Goal: Find specific page/section: Find specific page/section

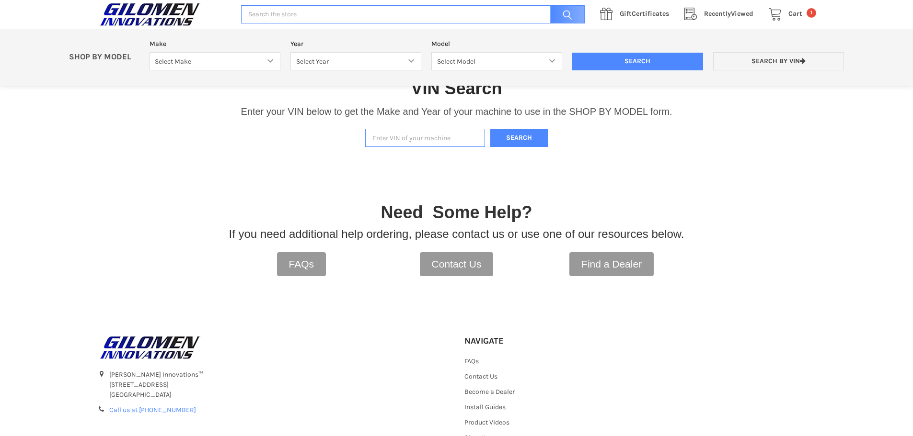
paste input "Yes! Here are some current coupon codes for Aftermarket Assassins that can save…"
type input "Y"
paste input "[US_VEHICLE_IDENTIFICATION_NUMBER]"
type input "[US_VEHICLE_IDENTIFICATION_NUMBER]"
click at [509, 138] on button "Search" at bounding box center [518, 138] width 57 height 19
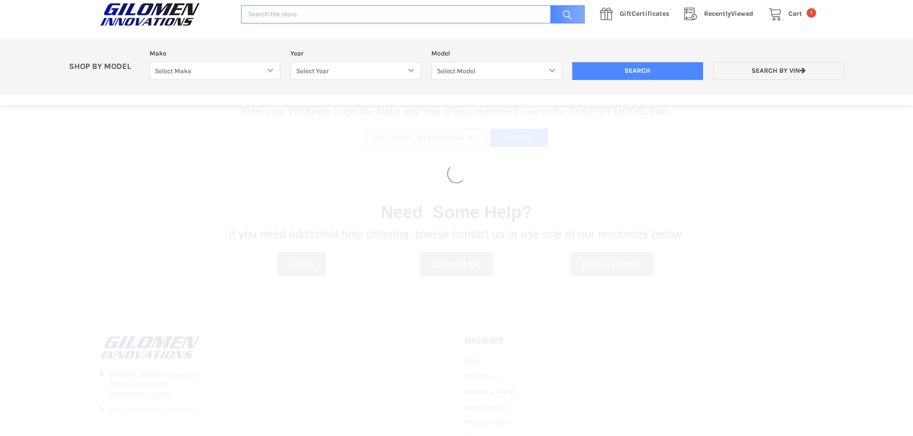
select select "690"
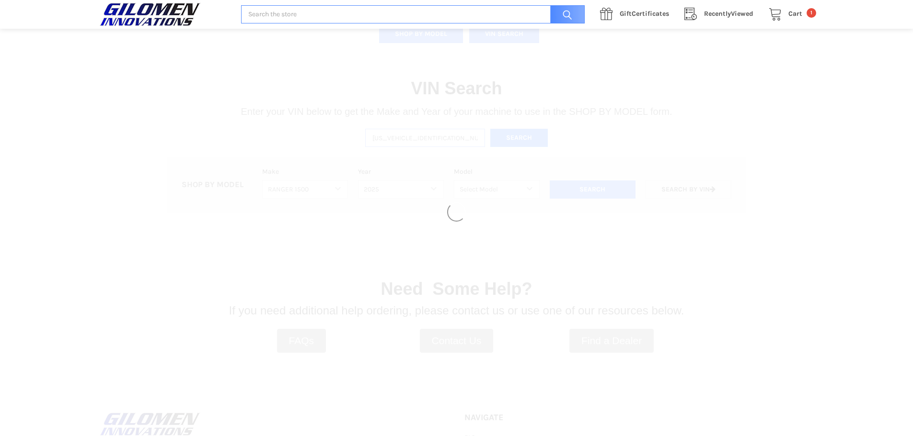
select select "692"
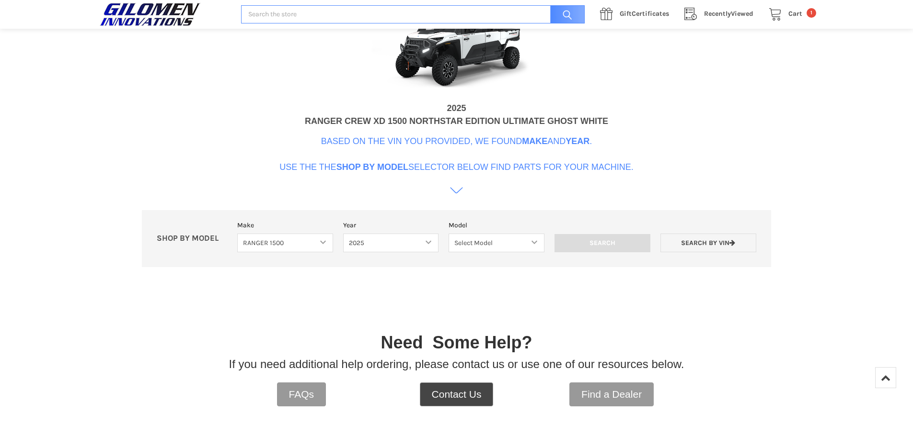
scroll to position [341, 0]
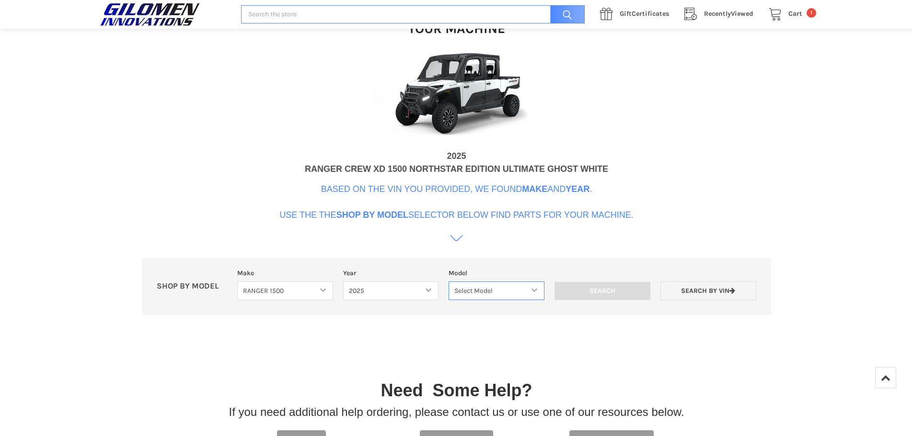
click at [533, 288] on select "Select Model RANGER XD 1500 RANGER XD 1500 NORTHSTAR" at bounding box center [496, 291] width 96 height 19
select select "696"
click at [448, 282] on select "Select Model RANGER XD 1500 RANGER XD 1500 NORTHSTAR" at bounding box center [496, 291] width 96 height 19
click at [598, 290] on input "Search" at bounding box center [602, 291] width 96 height 18
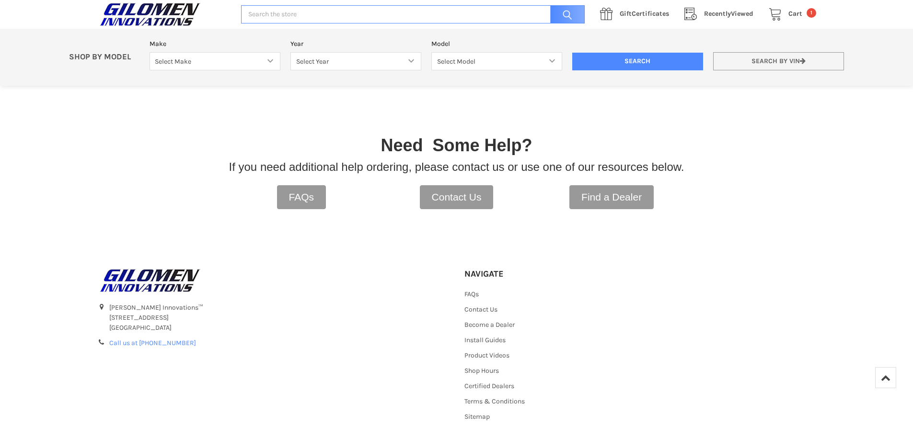
click at [748, 63] on link "Search by VIN" at bounding box center [778, 61] width 131 height 19
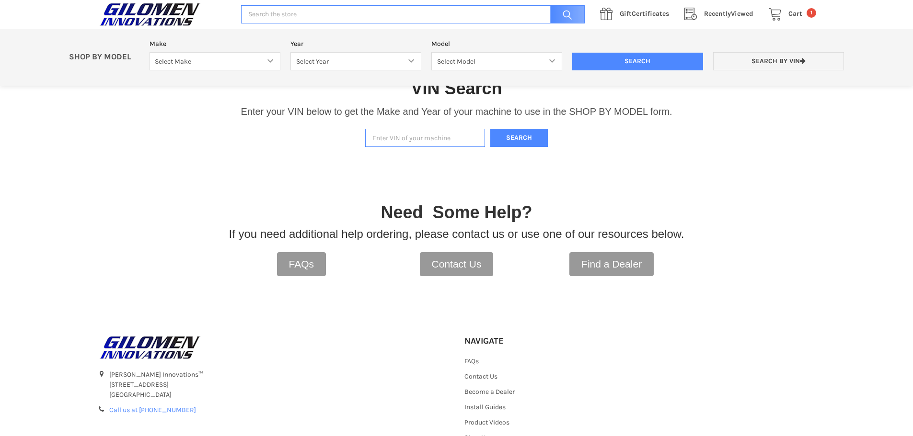
paste input "[US_VEHICLE_IDENTIFICATION_NUMBER]"
type input "[US_VEHICLE_IDENTIFICATION_NUMBER]"
click at [518, 140] on button "Search" at bounding box center [518, 138] width 57 height 19
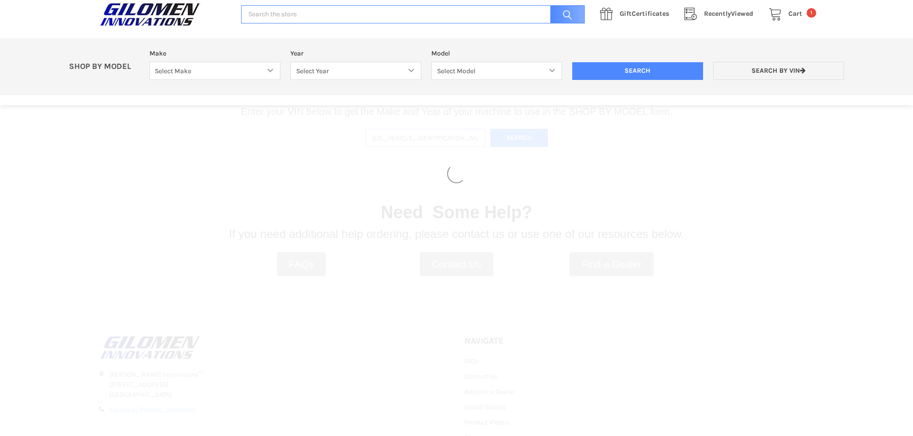
select select "690"
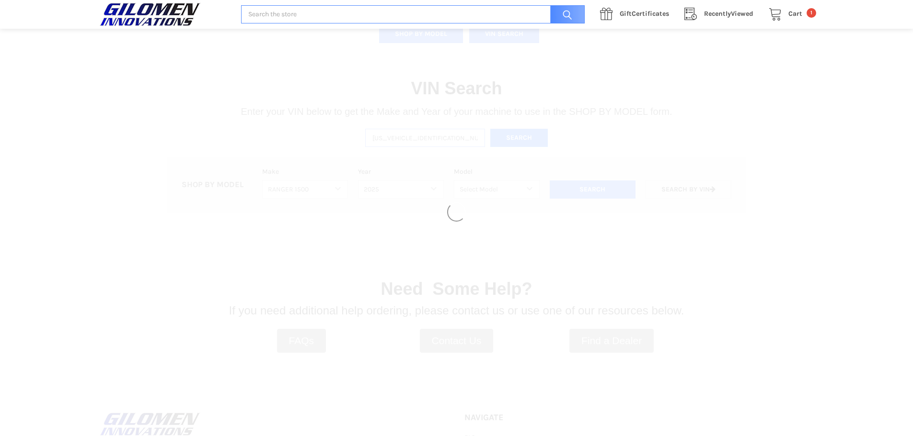
select select "692"
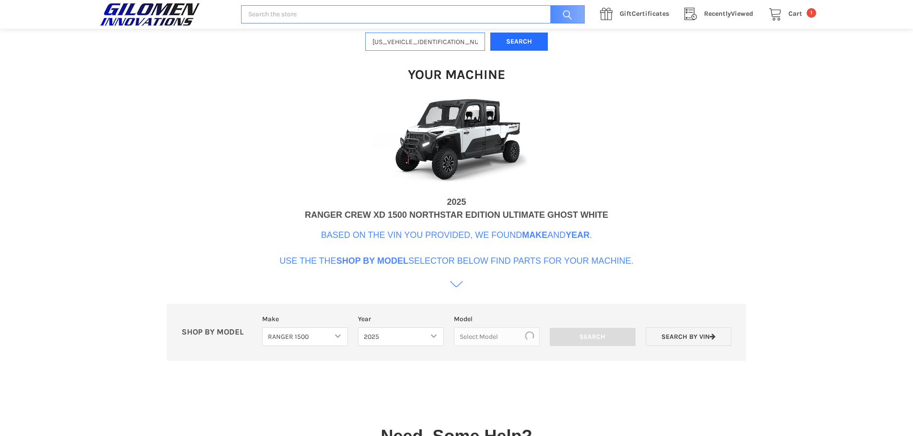
scroll to position [293, 0]
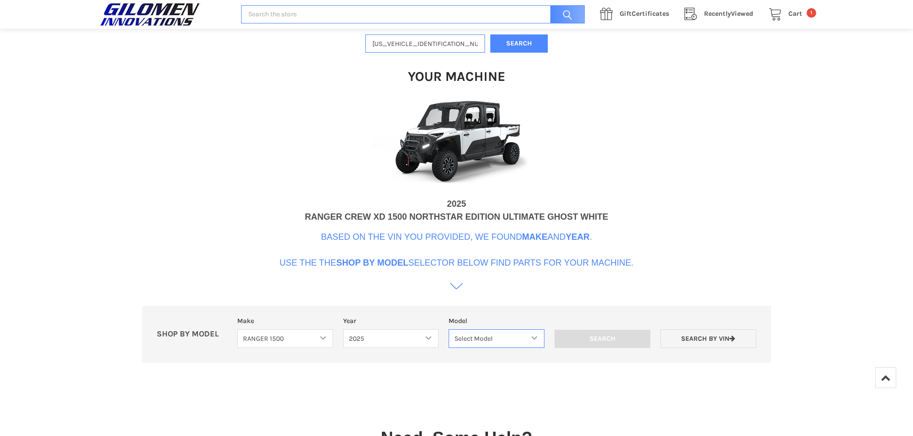
click at [535, 340] on select "Select Model RANGER XD 1500 RANGER XD 1500 NORTHSTAR" at bounding box center [496, 339] width 96 height 19
select select "696"
click at [448, 330] on select "Select Model RANGER XD 1500 RANGER XD 1500 NORTHSTAR" at bounding box center [496, 339] width 96 height 19
click at [595, 339] on input "Search" at bounding box center [602, 339] width 96 height 18
